Goal: Information Seeking & Learning: Check status

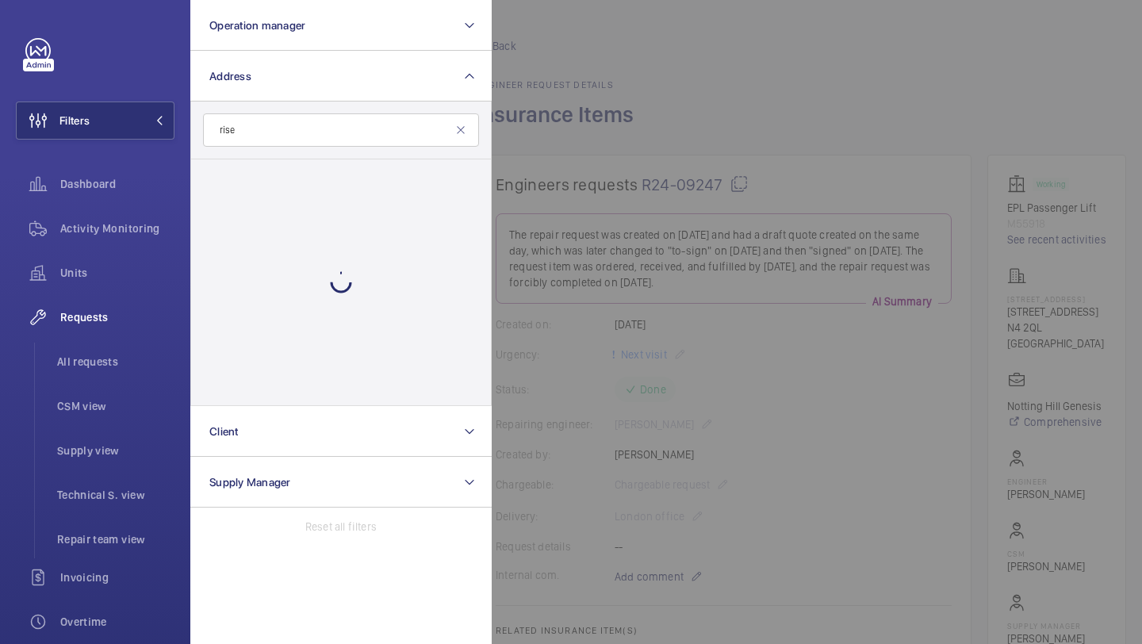
scroll to position [788, 0]
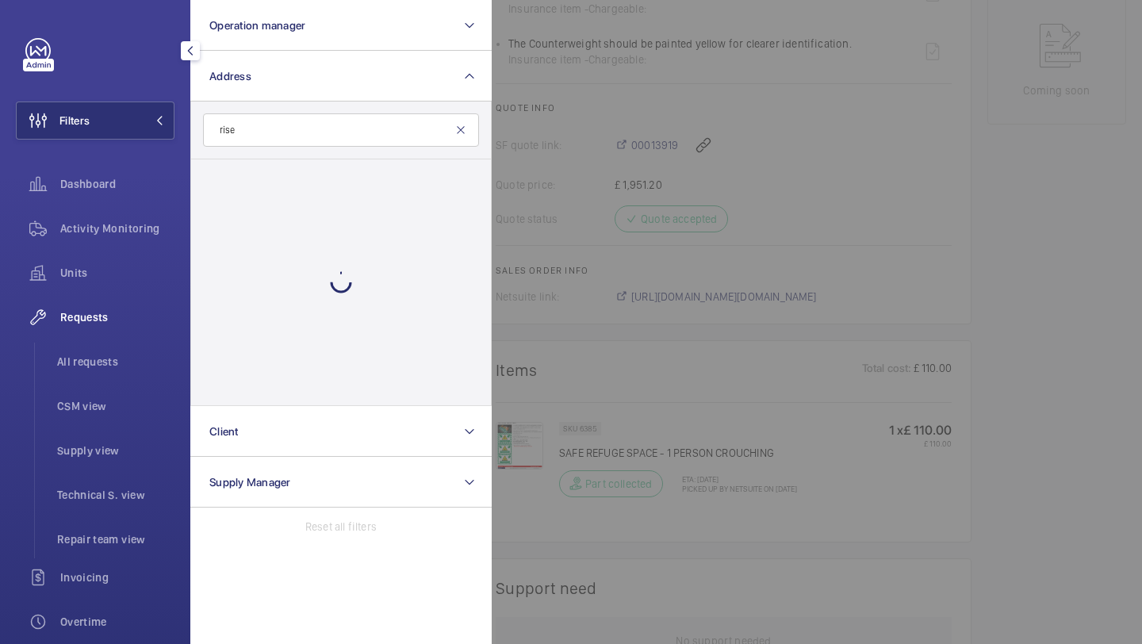
click at [459, 125] on mat-icon at bounding box center [461, 130] width 13 height 13
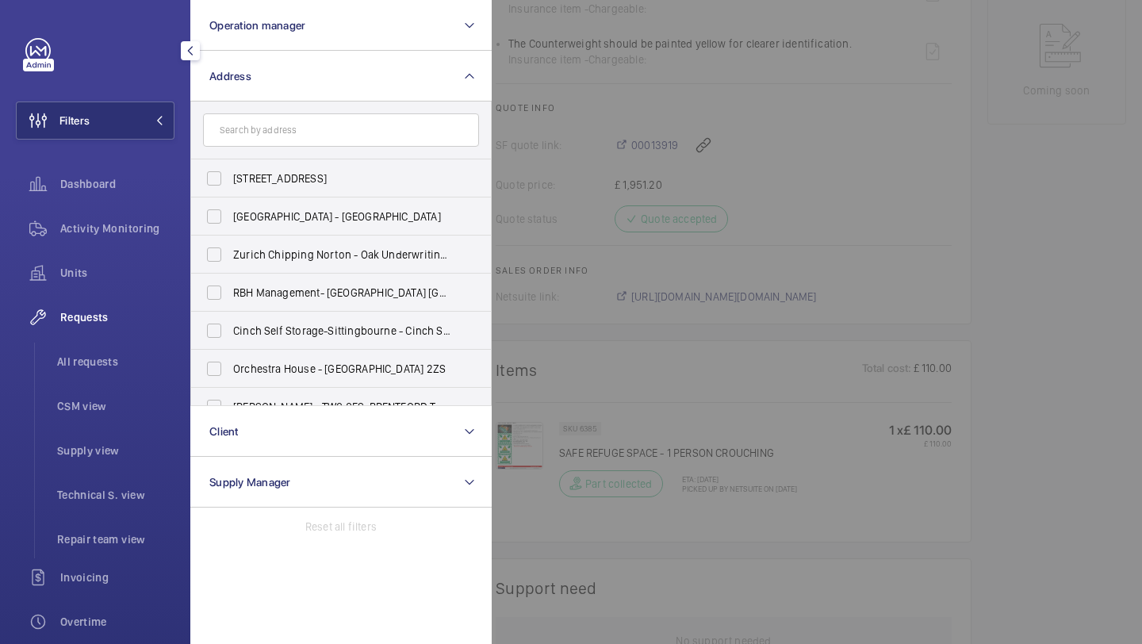
click at [255, 152] on form at bounding box center [341, 131] width 300 height 58
click at [258, 136] on input "text" at bounding box center [341, 129] width 276 height 33
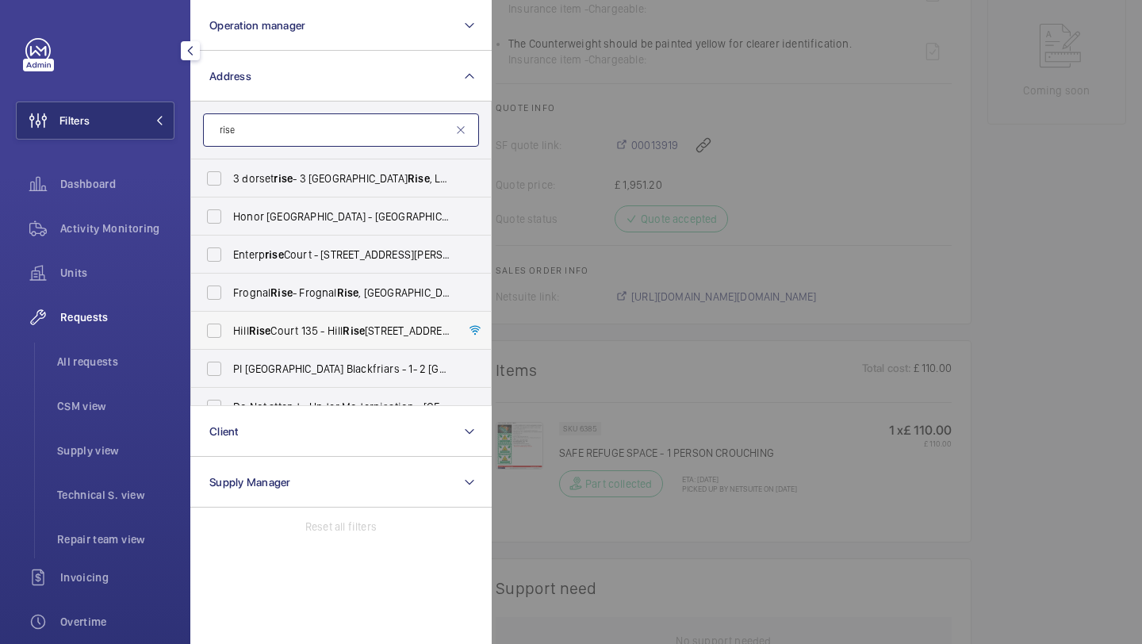
scroll to position [0, 0]
click at [274, 128] on input "rise" at bounding box center [341, 129] width 276 height 33
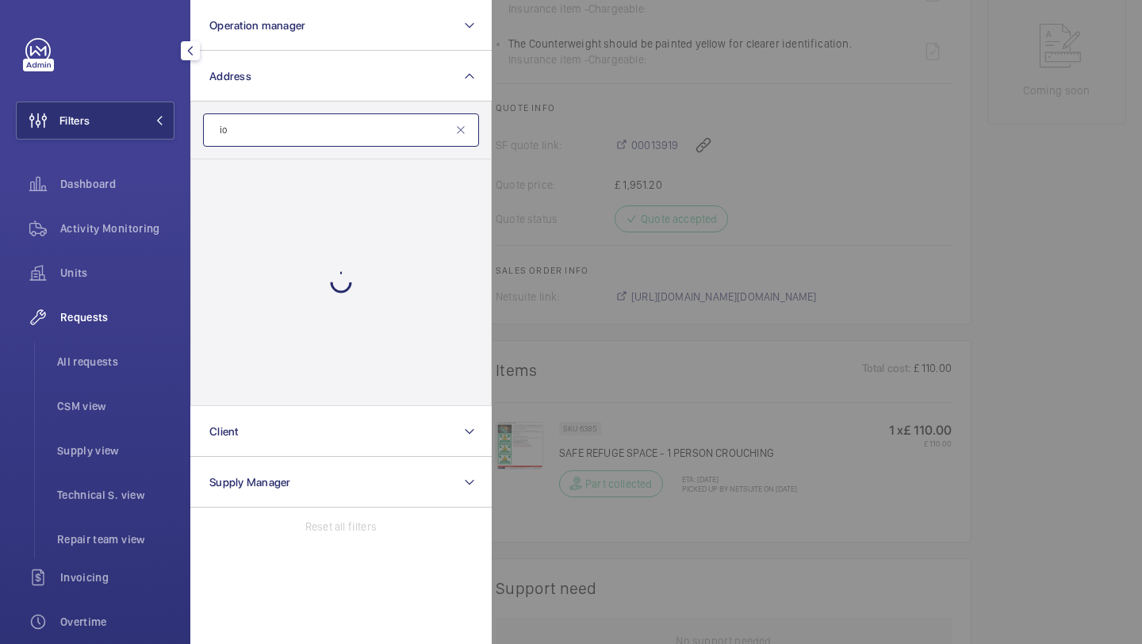
type input "i"
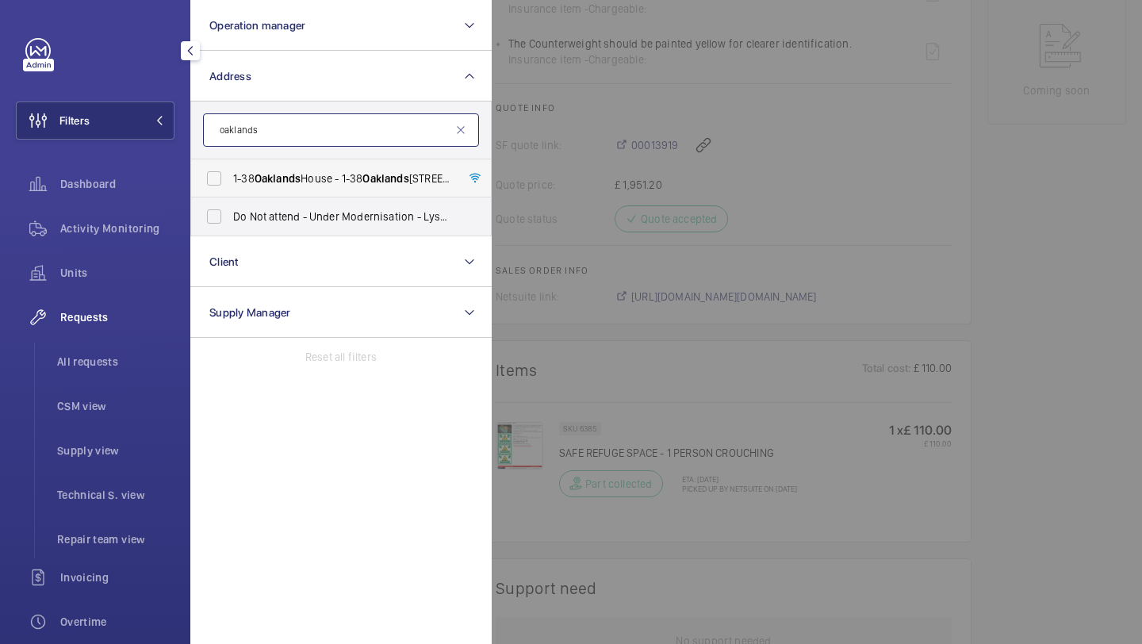
type input "oaklands"
click at [269, 172] on span "Oaklands" at bounding box center [278, 178] width 46 height 13
click at [230, 172] on input "[STREET_ADDRESS]" at bounding box center [214, 179] width 32 height 32
checkbox input "true"
click at [541, 155] on div at bounding box center [1063, 322] width 1142 height 644
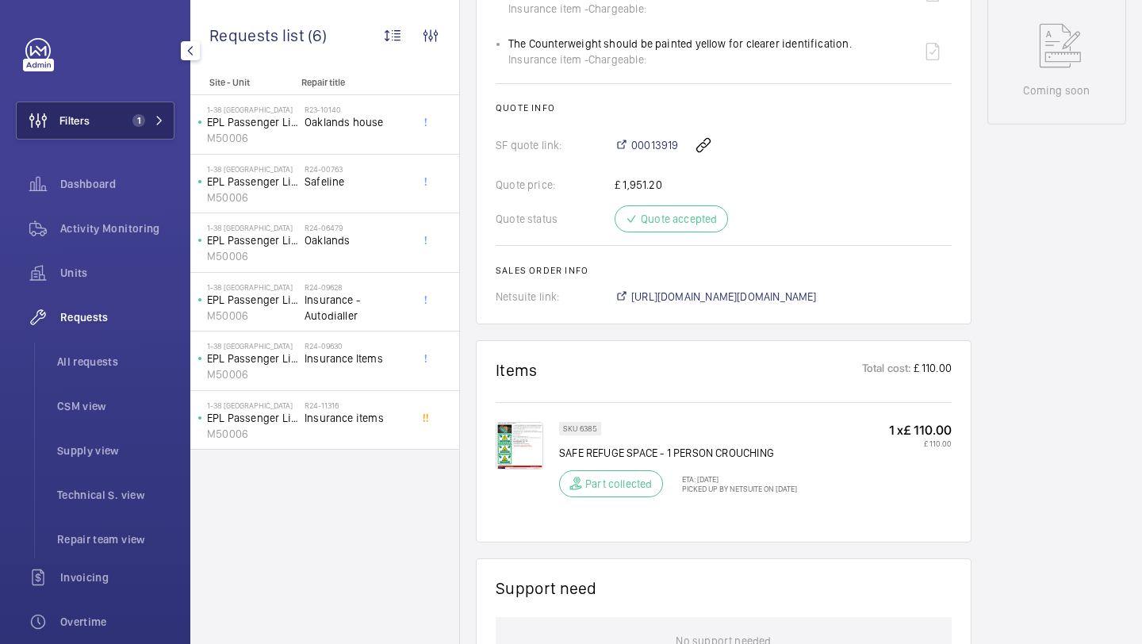
click at [134, 123] on span "1" at bounding box center [138, 120] width 13 height 13
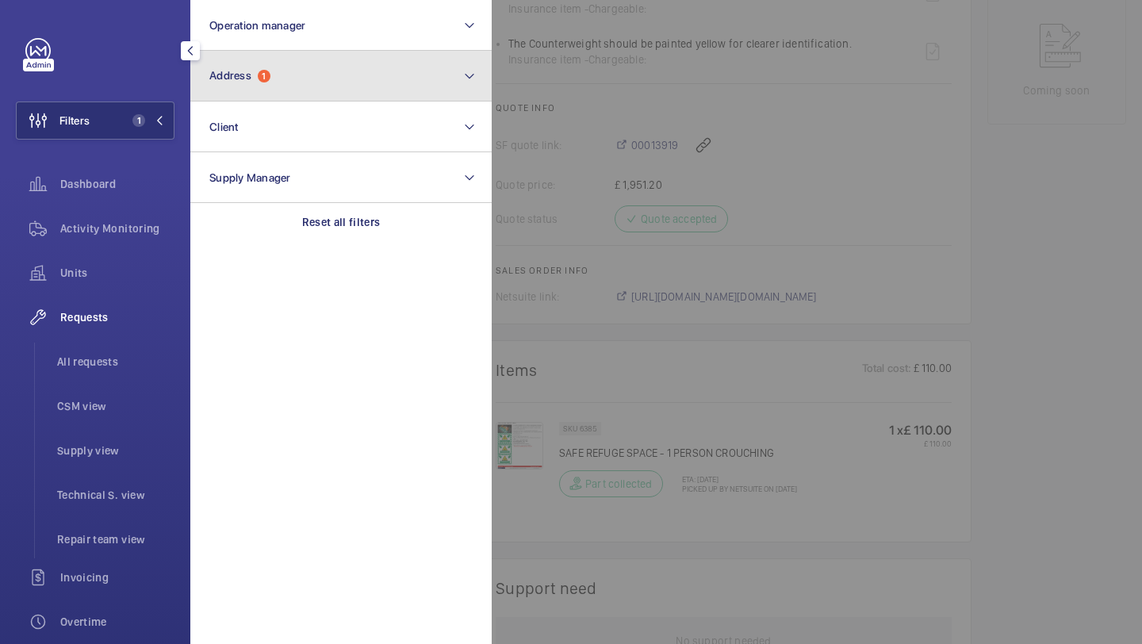
click at [309, 83] on button "Address 1" at bounding box center [340, 76] width 301 height 51
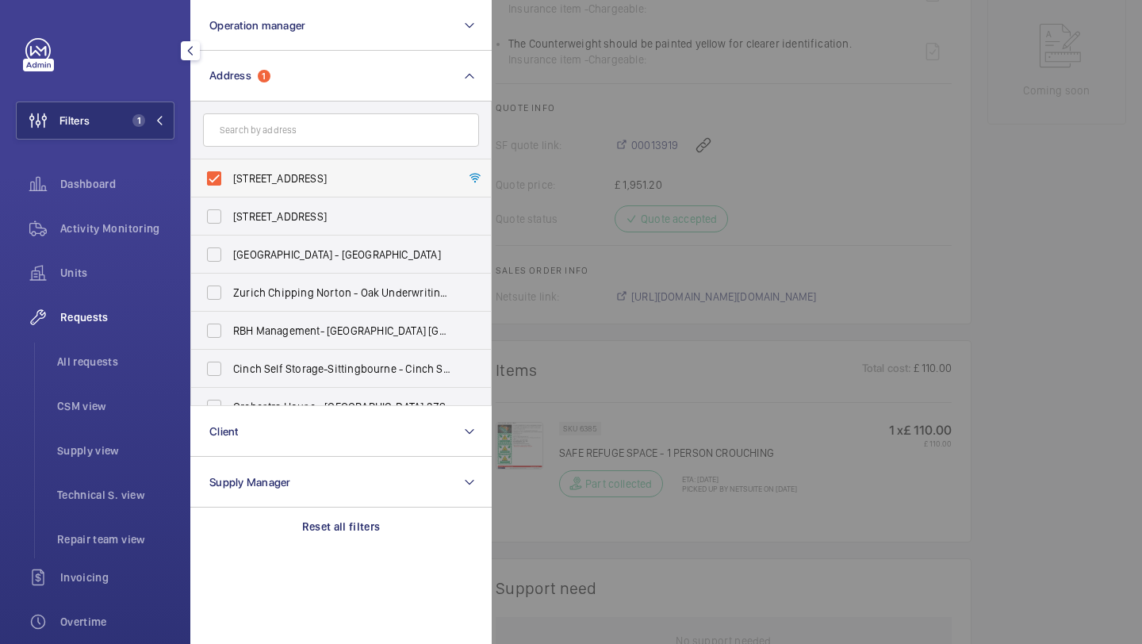
click at [275, 174] on span "[STREET_ADDRESS]" at bounding box center [342, 179] width 218 height 16
click at [230, 174] on input "[STREET_ADDRESS]" at bounding box center [214, 179] width 32 height 32
checkbox input "false"
click at [288, 137] on input "text" at bounding box center [341, 129] width 276 height 33
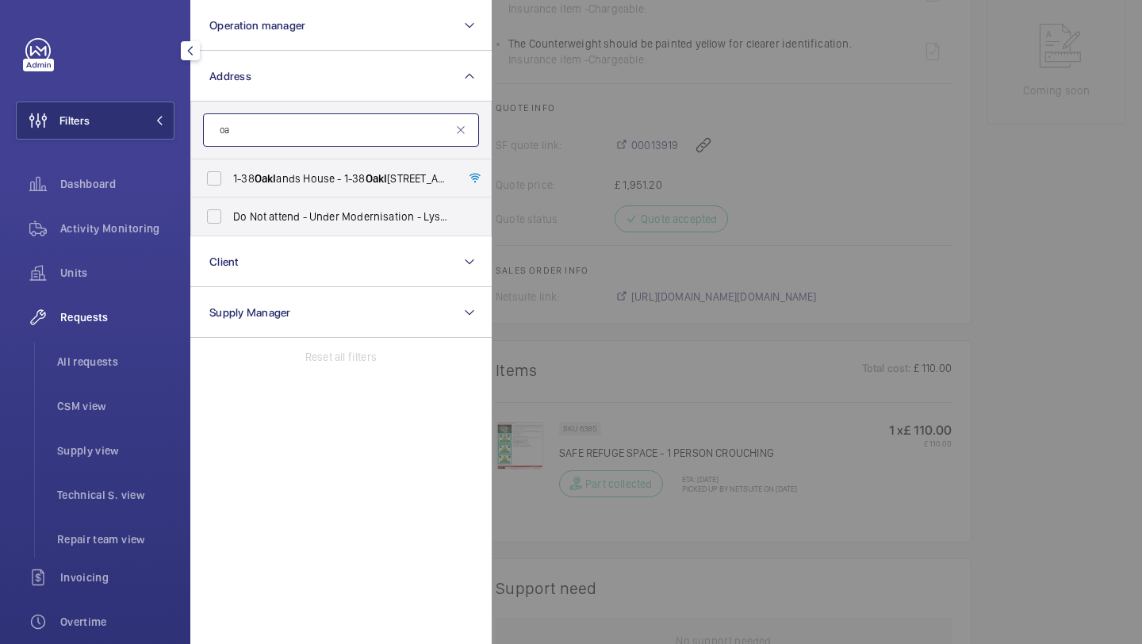
type input "o"
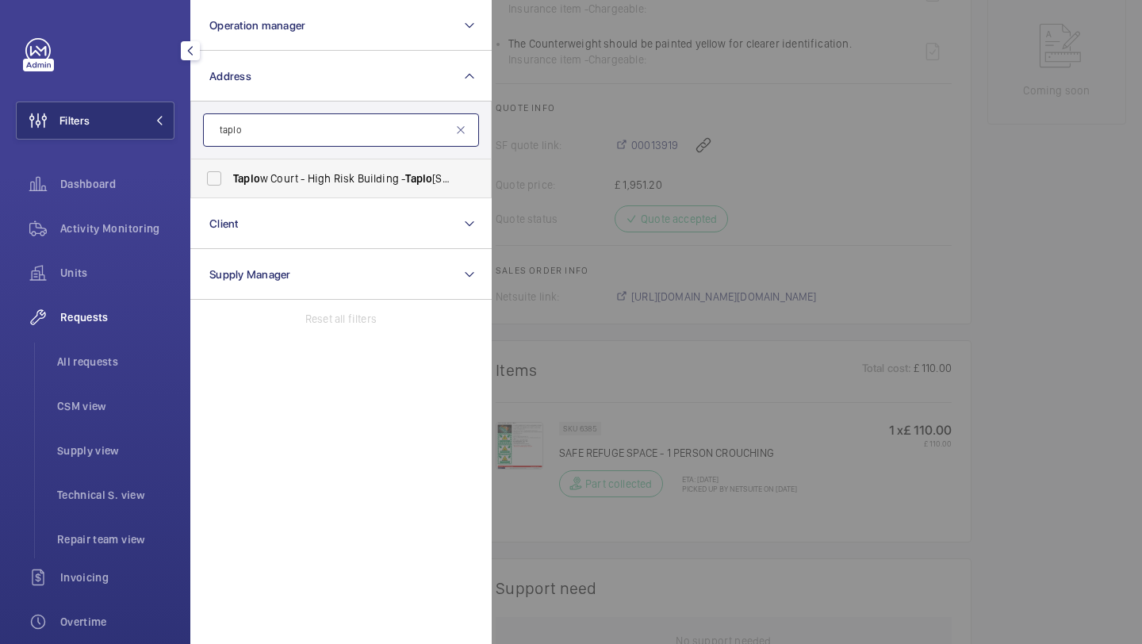
type input "taplo"
click at [295, 178] on span "Taplo w Court - High Risk Building - [GEOGRAPHIC_DATA]" at bounding box center [342, 179] width 218 height 16
click at [230, 178] on input "Taplo w Court - High Risk Building - [GEOGRAPHIC_DATA]" at bounding box center [214, 179] width 32 height 32
checkbox input "true"
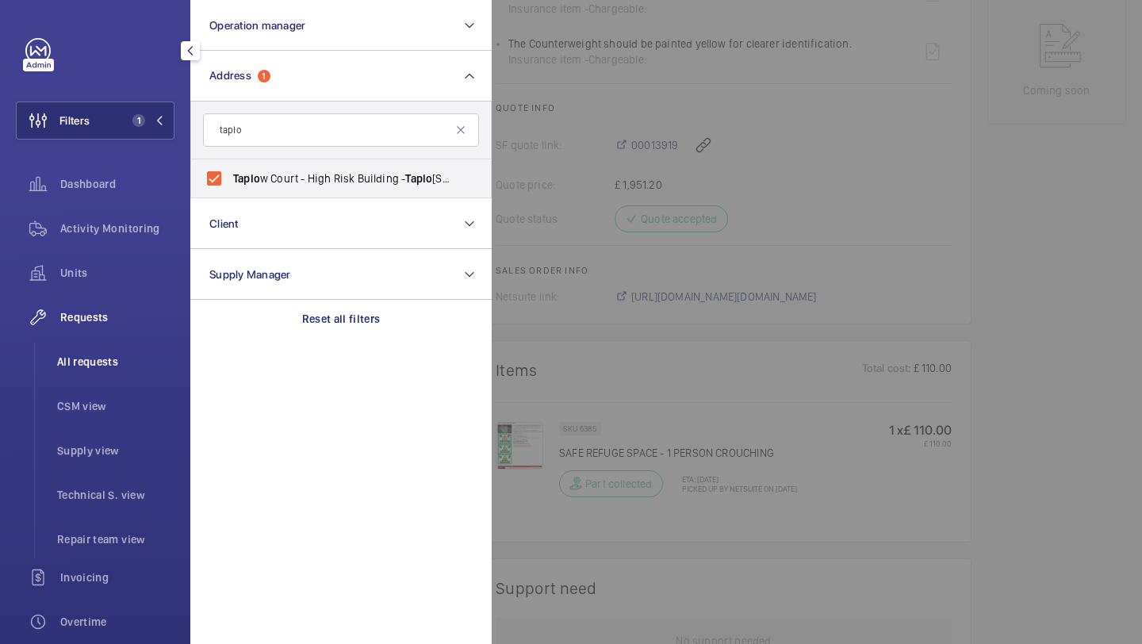
click at [131, 367] on span "All requests" at bounding box center [115, 362] width 117 height 16
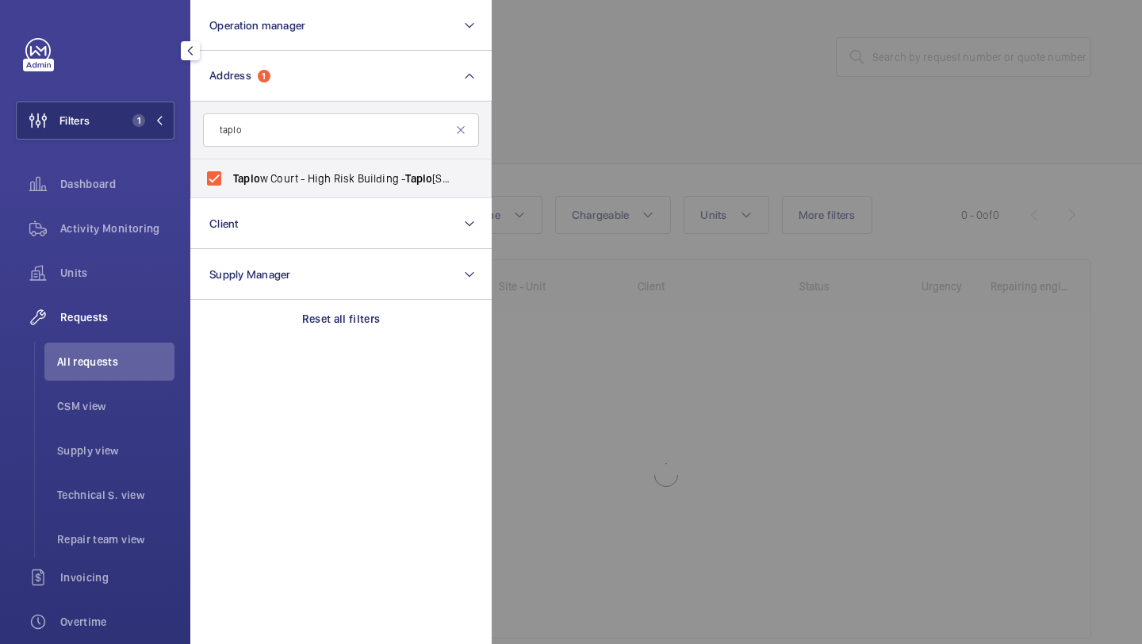
click at [583, 171] on div at bounding box center [1063, 322] width 1142 height 644
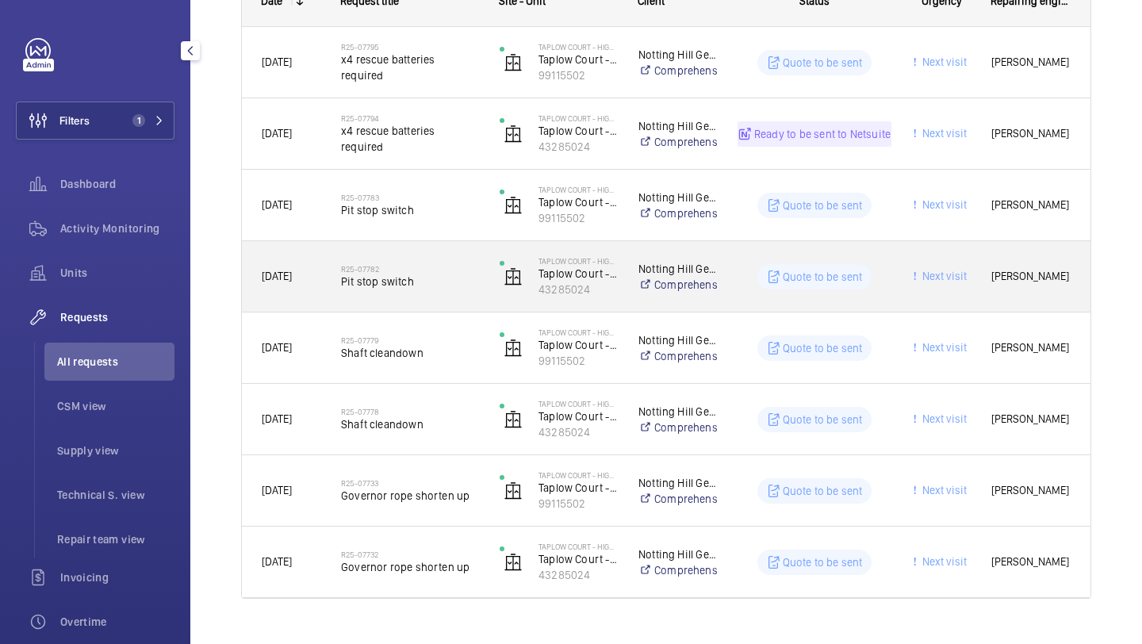
scroll to position [316, 0]
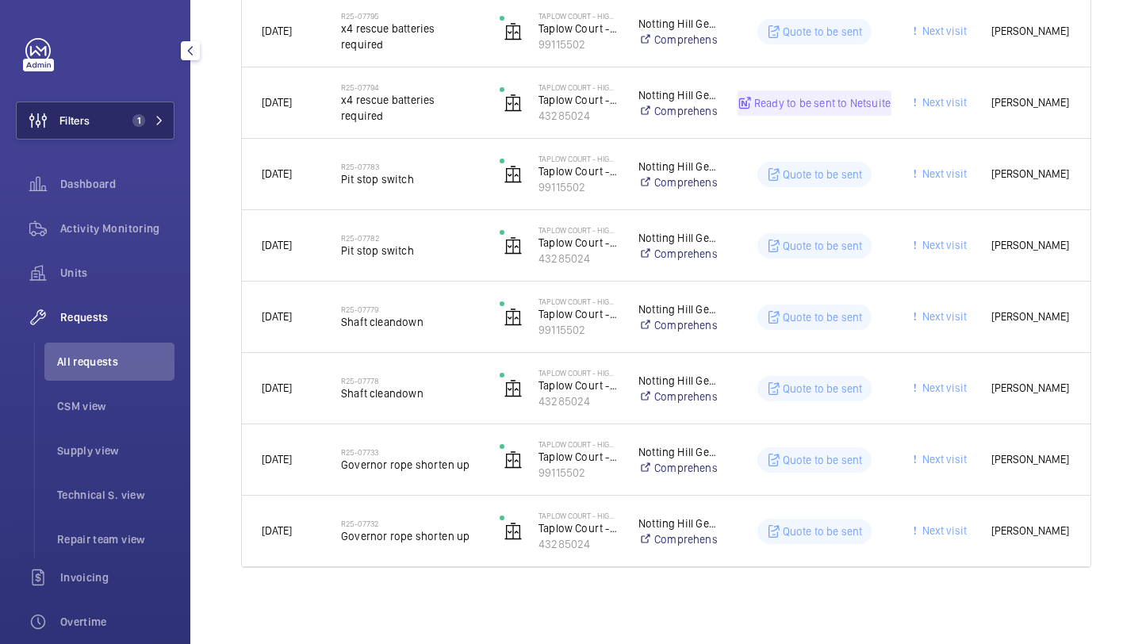
click at [144, 125] on span "1" at bounding box center [135, 120] width 19 height 13
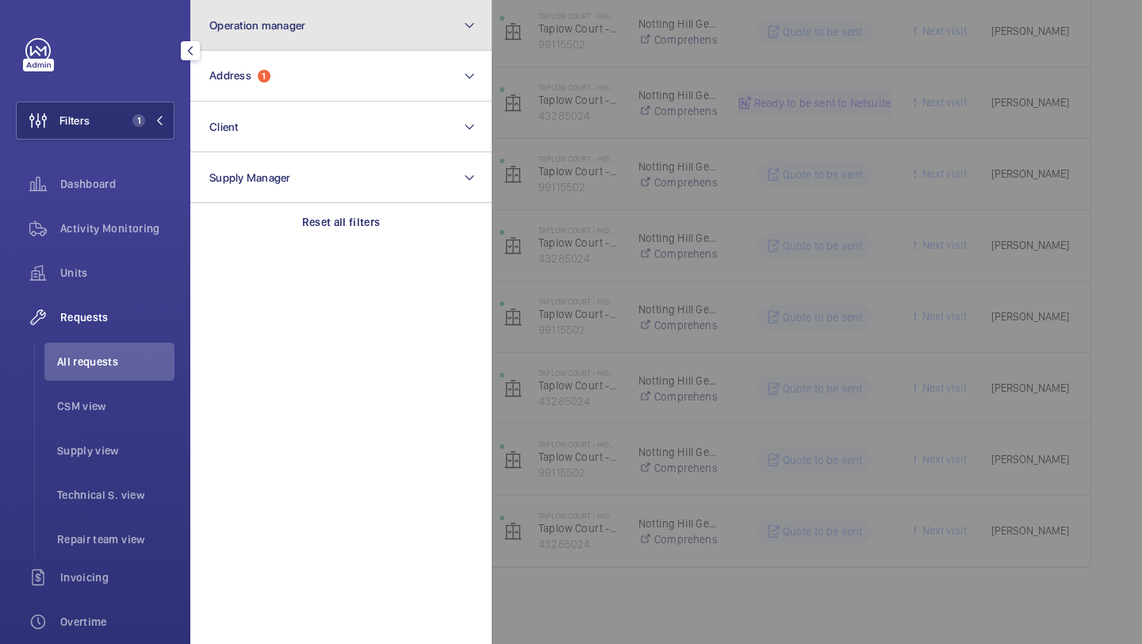
click at [247, 42] on button "Operation manager" at bounding box center [340, 25] width 301 height 51
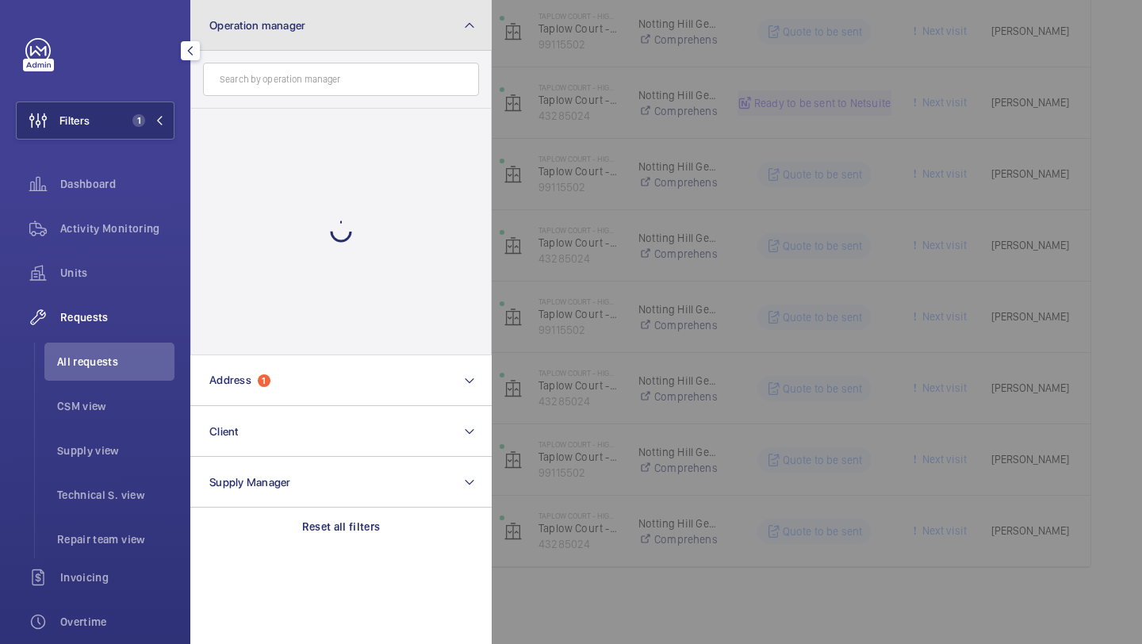
click at [247, 41] on button "Operation manager" at bounding box center [340, 25] width 301 height 51
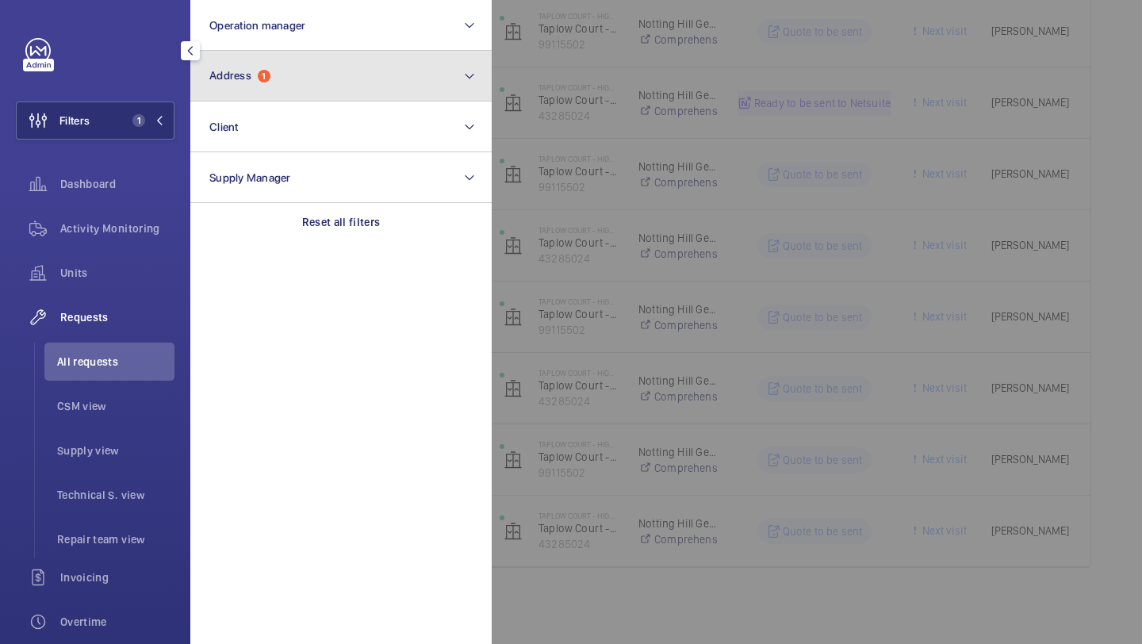
click at [249, 82] on button "Address 1" at bounding box center [340, 76] width 301 height 51
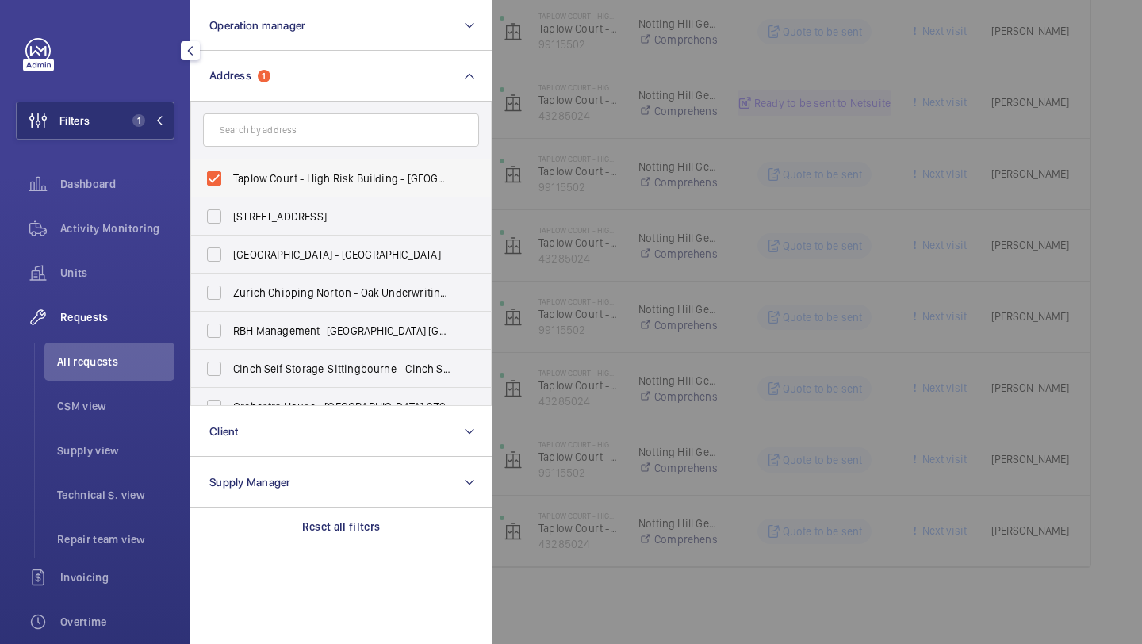
click at [254, 183] on span "Taplow Court - High Risk Building - [GEOGRAPHIC_DATA]" at bounding box center [342, 179] width 218 height 16
click at [230, 183] on input "Taplow Court - High Risk Building - [GEOGRAPHIC_DATA]" at bounding box center [214, 179] width 32 height 32
checkbox input "false"
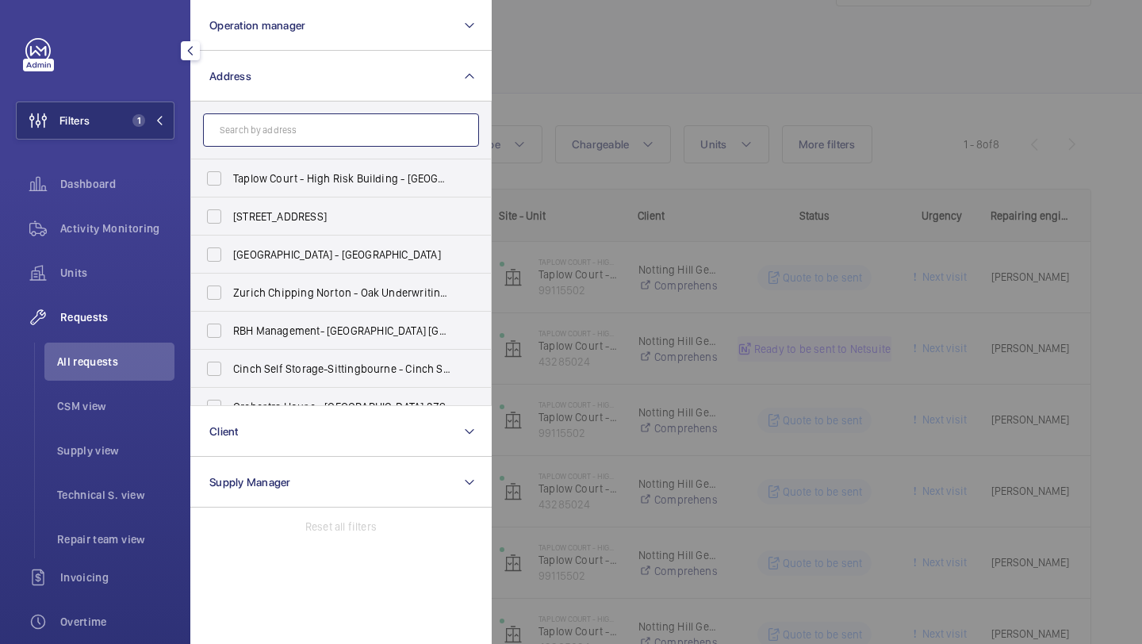
click at [270, 130] on input "text" at bounding box center [341, 129] width 276 height 33
click at [596, 62] on div at bounding box center [1063, 322] width 1142 height 644
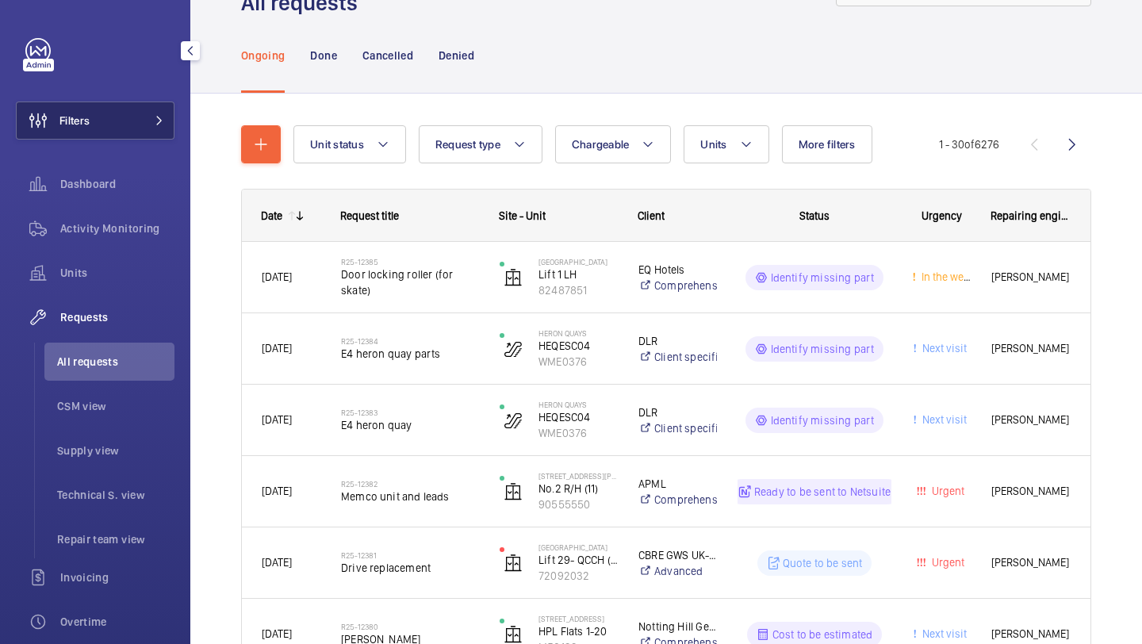
click at [136, 134] on button "Filters" at bounding box center [95, 121] width 159 height 38
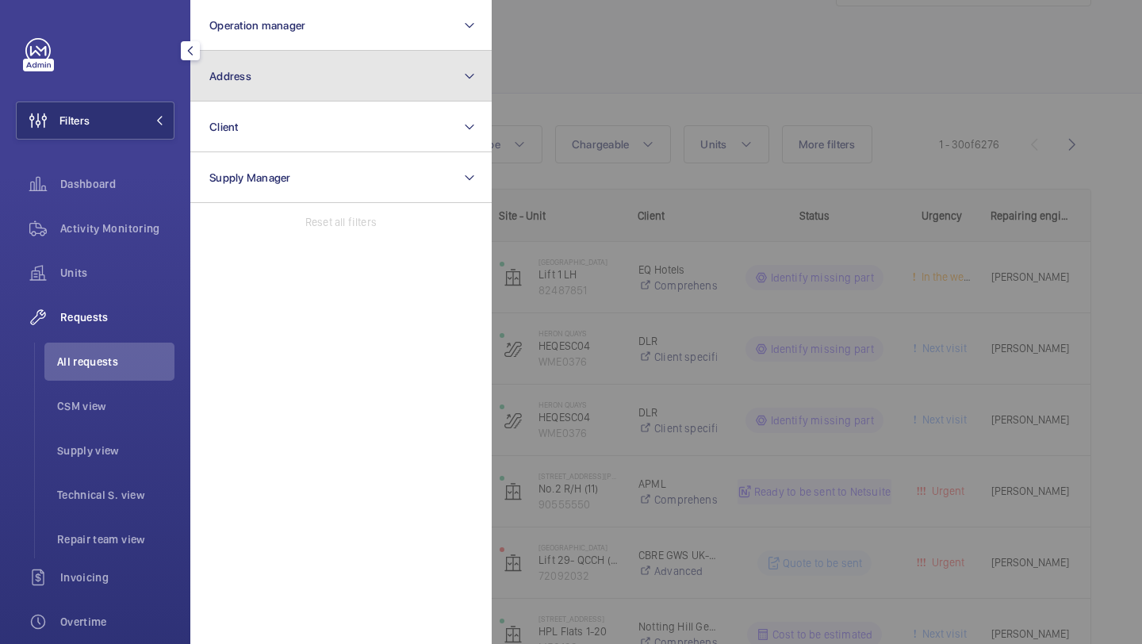
click at [265, 92] on button "Address" at bounding box center [340, 76] width 301 height 51
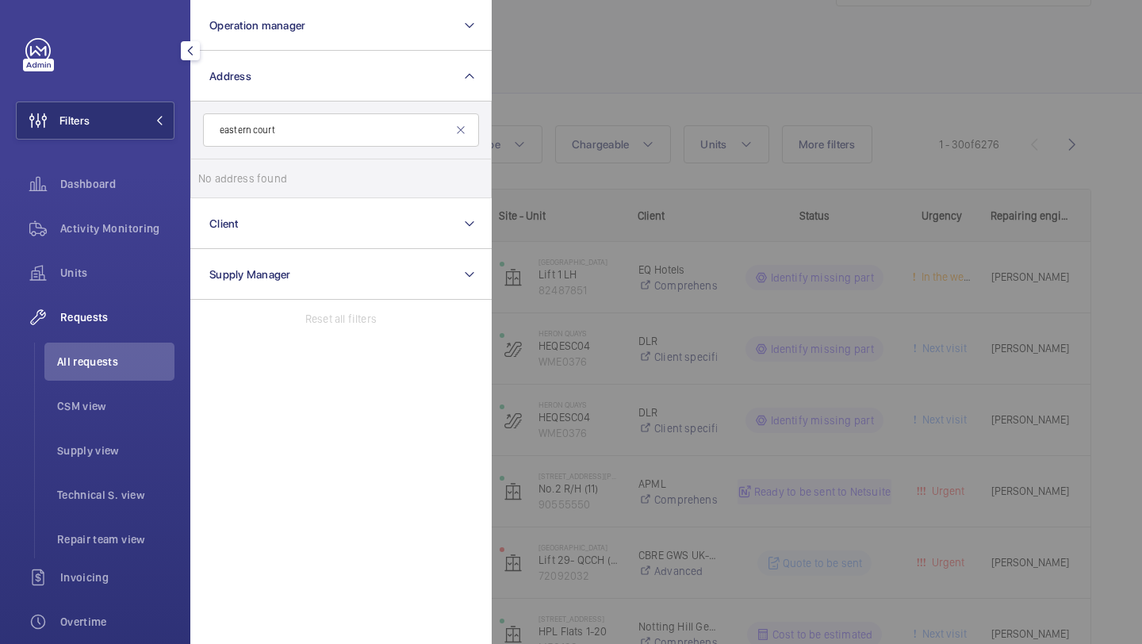
click at [302, 132] on input "eastern court" at bounding box center [341, 129] width 276 height 33
type input "e"
